Goal: Task Accomplishment & Management: Manage account settings

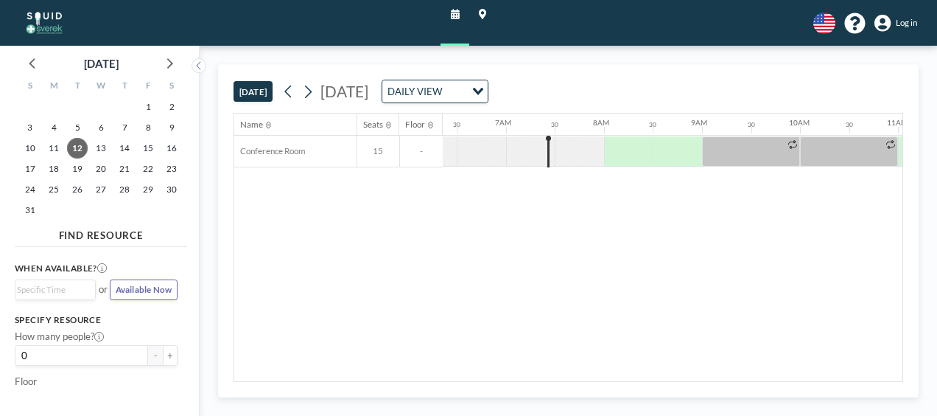
click at [886, 22] on icon at bounding box center [882, 23] width 17 height 17
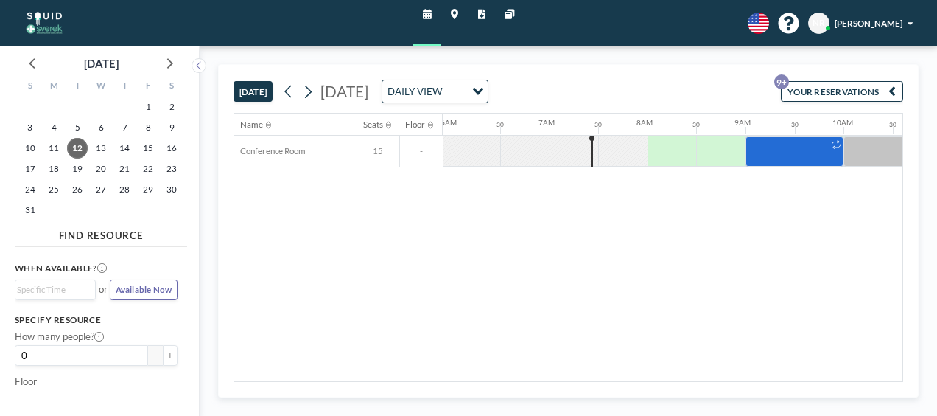
scroll to position [0, 623]
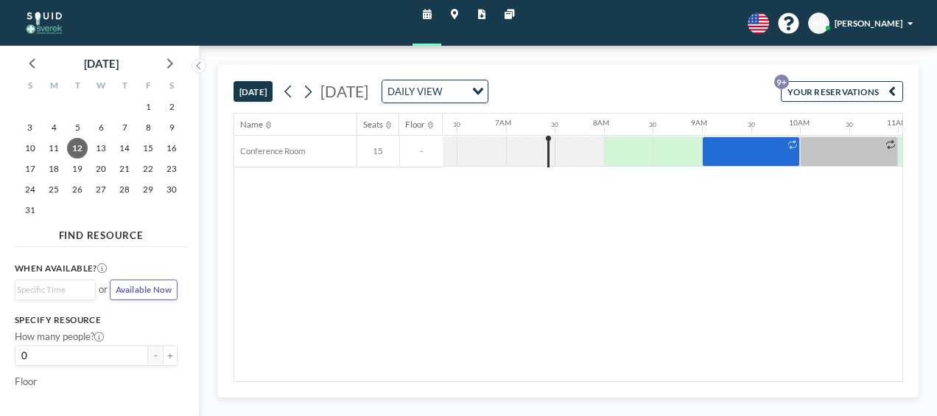
click at [907, 28] on div "[PERSON_NAME]" at bounding box center [874, 23] width 78 height 13
click at [868, 59] on span "Profile" at bounding box center [875, 59] width 25 height 13
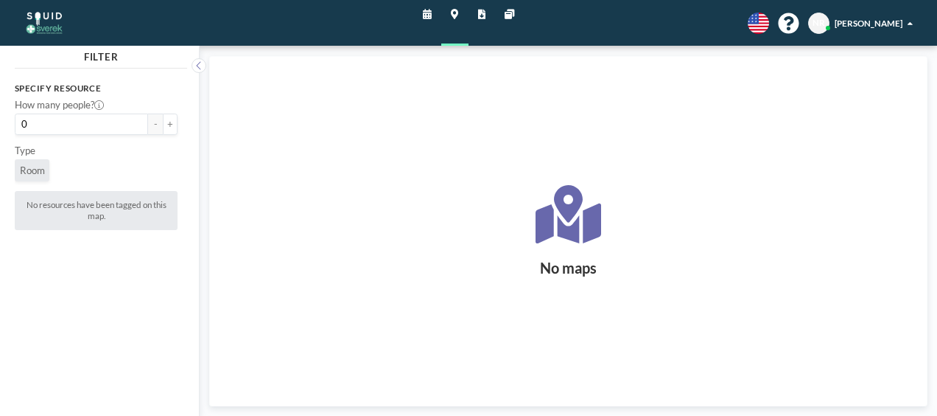
click at [424, 16] on icon at bounding box center [427, 15] width 9 height 10
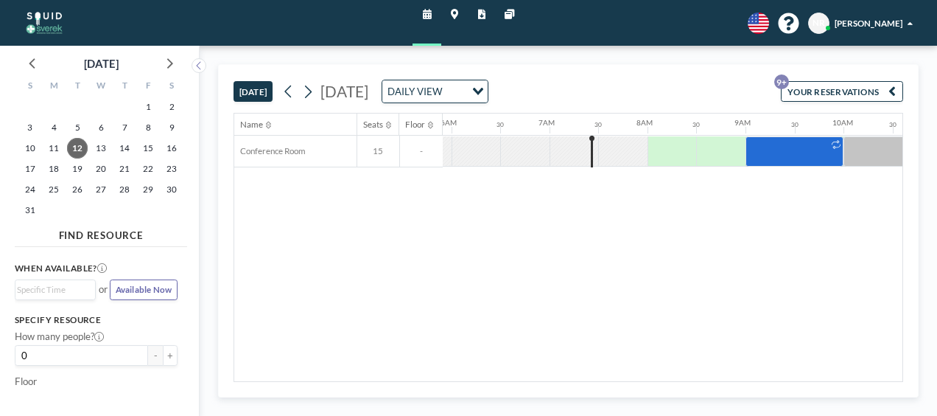
scroll to position [0, 623]
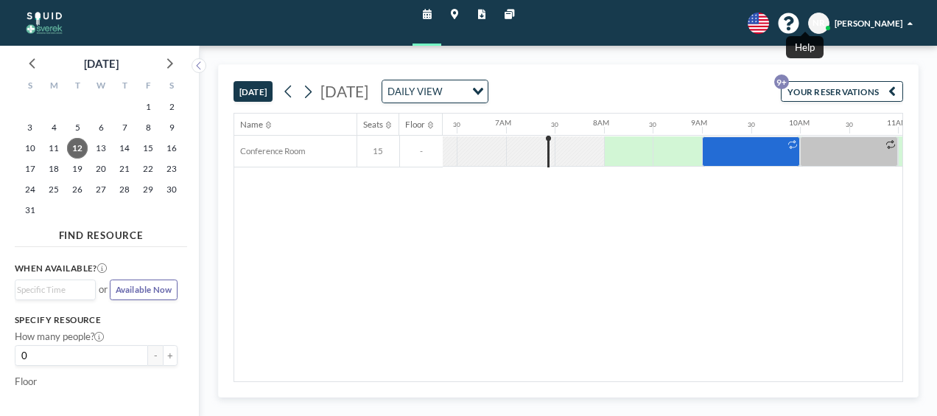
click at [799, 26] on icon at bounding box center [789, 23] width 21 height 21
click at [908, 23] on span at bounding box center [910, 23] width 5 height 9
click at [825, 15] on span "NR" at bounding box center [818, 23] width 21 height 21
click at [829, 15] on span "NR" at bounding box center [818, 23] width 21 height 21
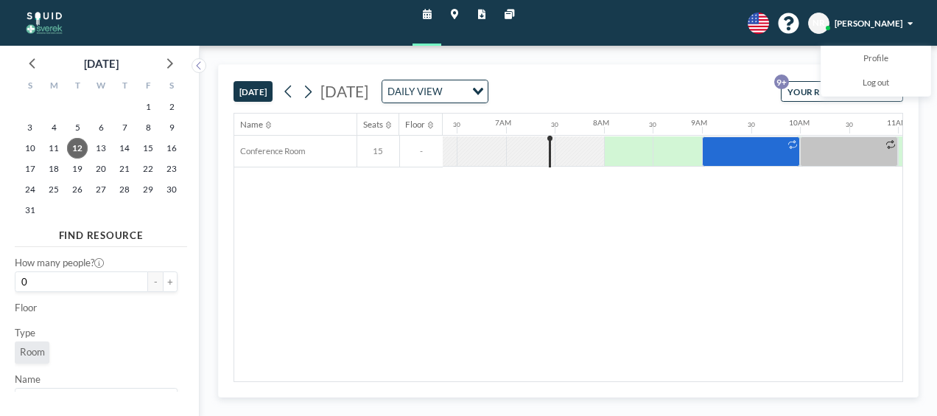
drag, startPoint x: 175, startPoint y: 360, endPoint x: 572, endPoint y: 265, distance: 408.1
click at [572, 265] on div "Name Seats Floor 12AM 30 1AM 30 2AM 30 3AM 30 4AM 30 5AM 30 6AM 30 7AM 30 8AM 3…" at bounding box center [568, 246] width 668 height 267
click at [49, 13] on img at bounding box center [44, 23] width 49 height 24
click at [54, 24] on img at bounding box center [44, 23] width 49 height 24
click at [49, 29] on img at bounding box center [44, 23] width 49 height 24
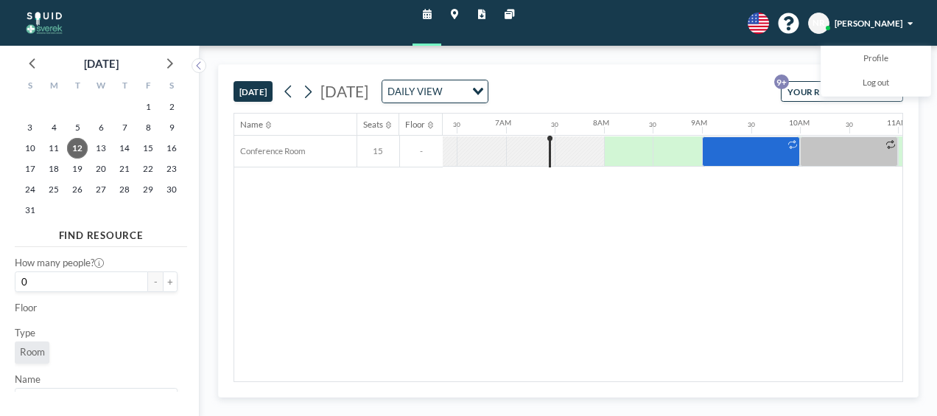
click at [886, 24] on span "[PERSON_NAME]" at bounding box center [869, 23] width 68 height 10
click at [880, 25] on span "[PERSON_NAME]" at bounding box center [869, 23] width 68 height 10
click at [873, 20] on span "[PERSON_NAME]" at bounding box center [869, 23] width 68 height 10
click at [856, 53] on link "Profile" at bounding box center [875, 58] width 109 height 24
